Goal: Information Seeking & Learning: Check status

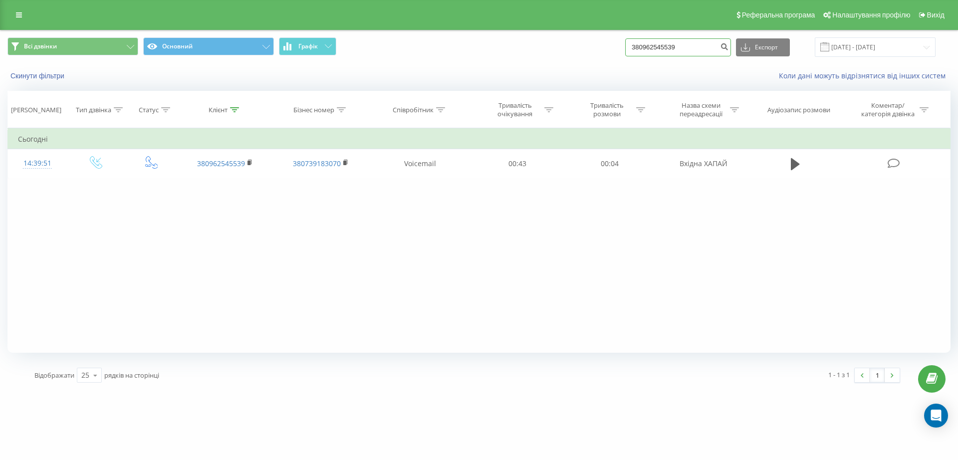
drag, startPoint x: 688, startPoint y: 49, endPoint x: 588, endPoint y: 46, distance: 99.9
click at [588, 50] on div "Всі дзвінки Основний Графік 380962545539 Експорт .csv .xls .xlsx 22.06.2025 - 2…" at bounding box center [478, 46] width 943 height 19
paste input "0974577145"
type input "0974577145"
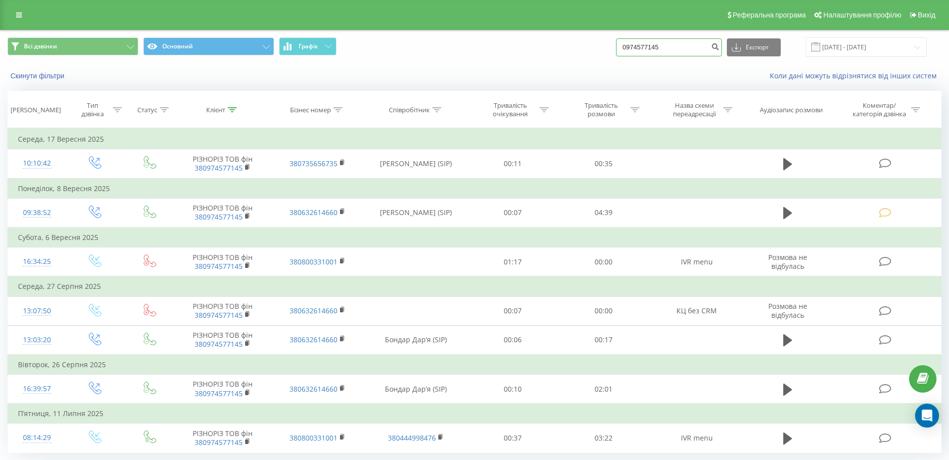
drag, startPoint x: 632, startPoint y: 49, endPoint x: 543, endPoint y: 49, distance: 89.3
click at [543, 49] on div "Всі дзвінки Основний Графік 0974577145 Експорт .csv .xls .xlsx 22.06.2025 - 22.…" at bounding box center [474, 46] width 934 height 19
paste input "51398690"
type input "0951398690"
